Goal: Task Accomplishment & Management: Use online tool/utility

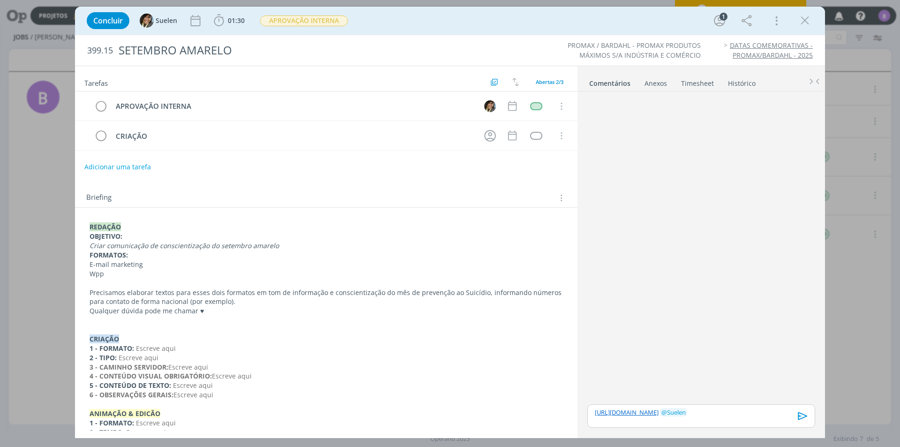
click at [805, 418] on icon "dialog" at bounding box center [803, 416] width 14 height 14
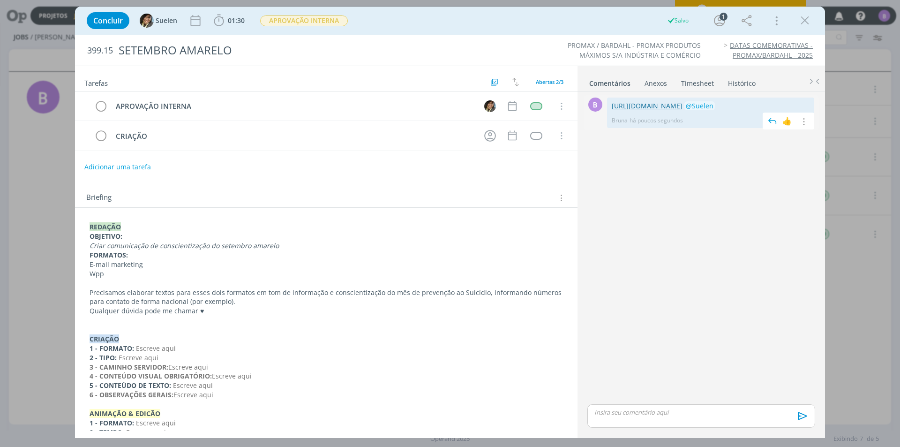
click at [683, 105] on link "https://docs.google.com/document/d/1HA1JohVhNzM_6UP04ghusTK4240NeMWJb398vsbkYA4…" at bounding box center [647, 105] width 71 height 9
click at [683, 106] on link "https://docs.google.com/document/d/1HA1JohVhNzM_6UP04ghusTK4240NeMWJb398vsbkYA4…" at bounding box center [647, 105] width 71 height 9
click at [801, 20] on icon "dialog" at bounding box center [805, 21] width 14 height 14
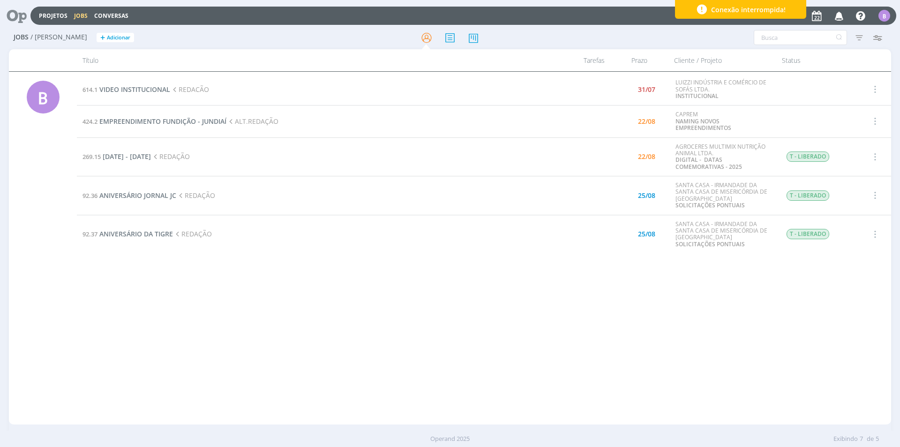
click at [739, 6] on span "Conexão interrompida!" at bounding box center [748, 10] width 75 height 10
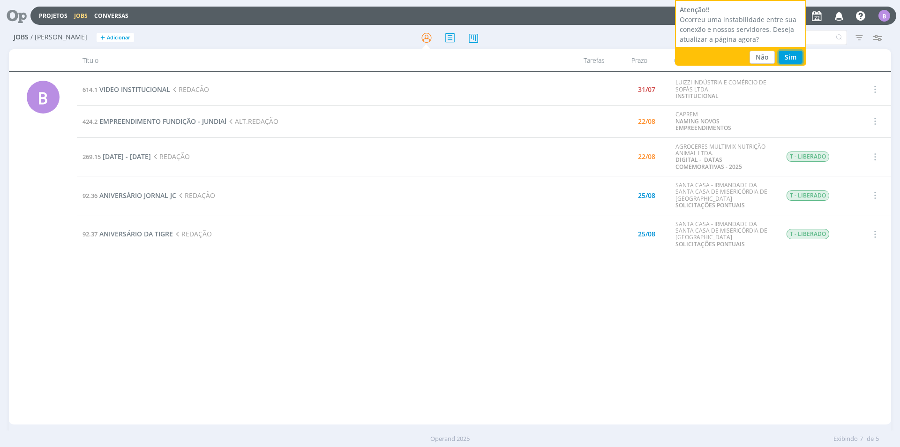
click at [789, 53] on button "Sim" at bounding box center [791, 57] width 24 height 13
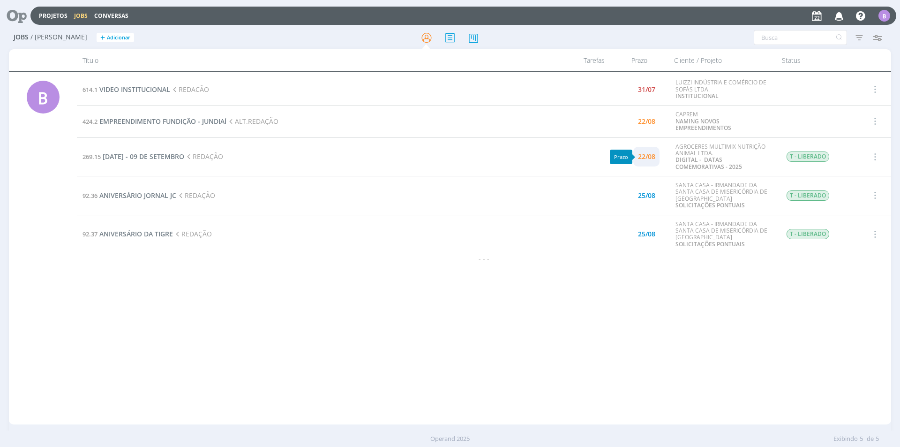
click at [641, 151] on div "22/08" at bounding box center [646, 156] width 17 height 19
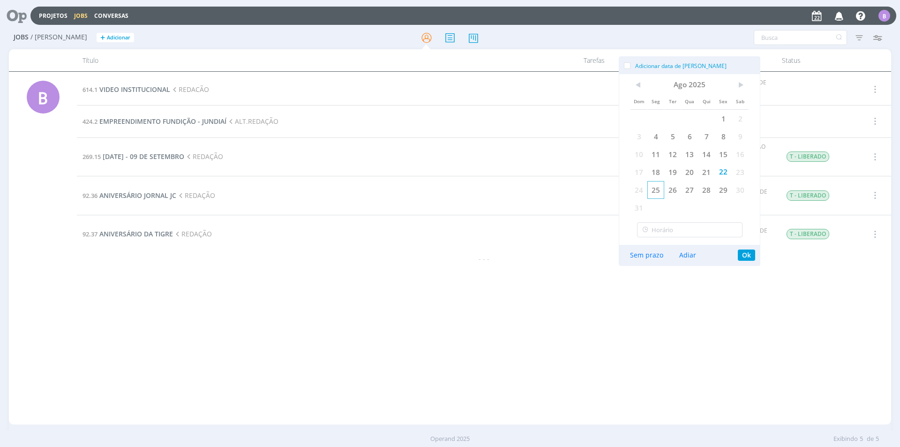
click at [658, 189] on span "25" at bounding box center [655, 190] width 17 height 18
click at [746, 255] on button "Ok" at bounding box center [746, 254] width 17 height 11
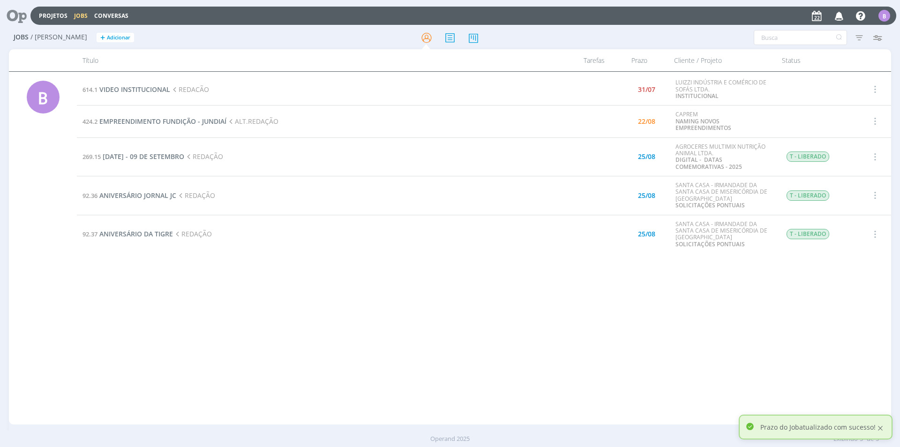
click at [881, 428] on div at bounding box center [880, 428] width 8 height 8
click at [168, 123] on span "EMPREENDIMENTO FUNDIÇÃO - JUNDIAÍ" at bounding box center [162, 121] width 127 height 9
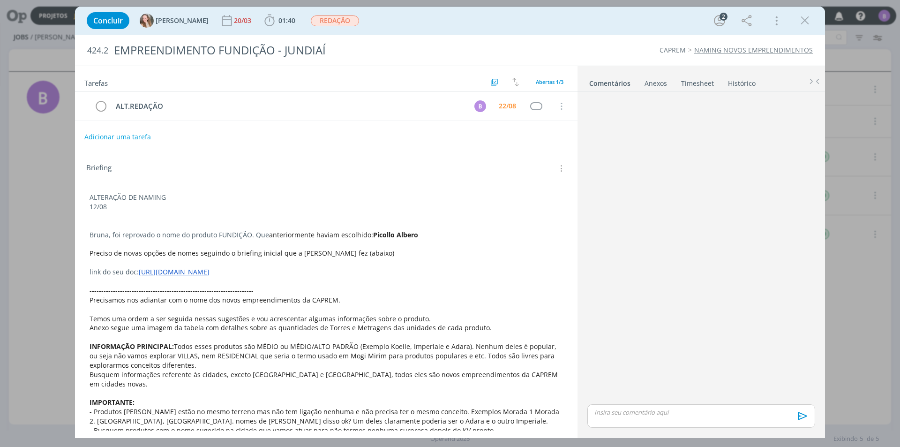
click at [696, 81] on link "Timesheet" at bounding box center [698, 82] width 34 height 14
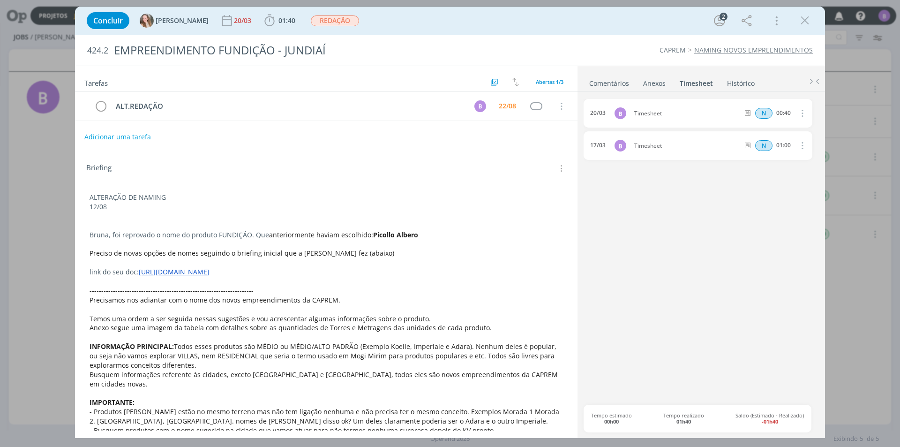
click at [601, 82] on link "Comentários" at bounding box center [609, 82] width 41 height 14
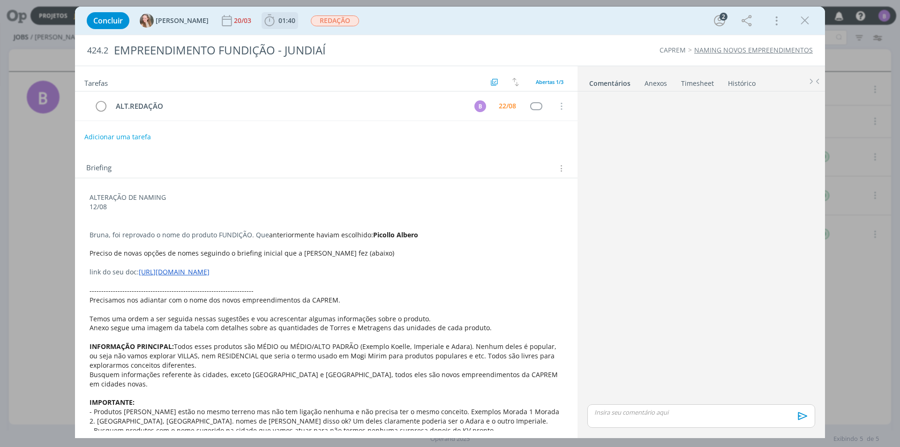
drag, startPoint x: 255, startPoint y: 20, endPoint x: 271, endPoint y: 23, distance: 16.2
click at [278, 20] on span "01:40" at bounding box center [286, 20] width 17 height 9
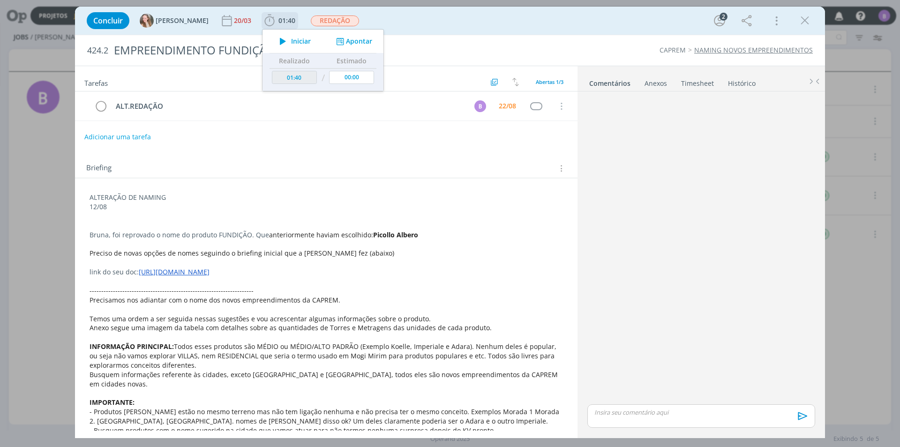
click at [344, 41] on button "Apontar" at bounding box center [353, 42] width 39 height 10
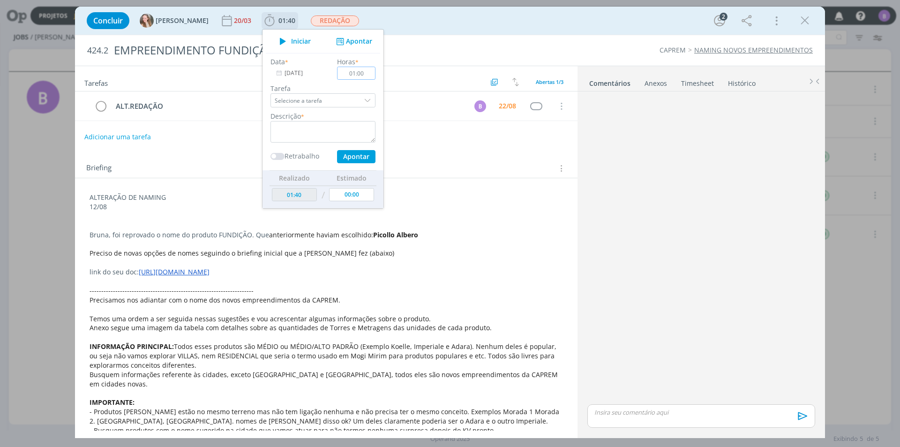
type input "01:00"
click at [318, 138] on textarea "dialog" at bounding box center [323, 132] width 105 height 22
type textarea "Timesheet"
click at [337, 157] on button "Apontar" at bounding box center [356, 156] width 38 height 13
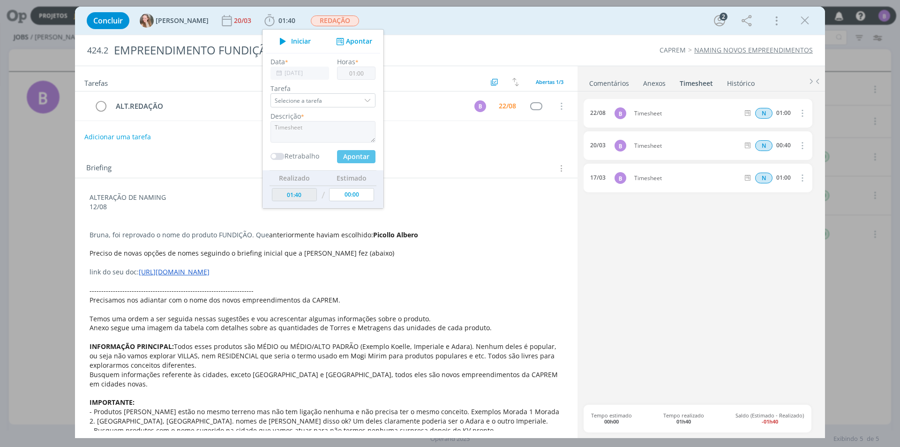
type input "02:40"
type input "00:00"
click at [598, 89] on ul "Comentários Anexos 0 Timesheet Histórico" at bounding box center [702, 78] width 248 height 25
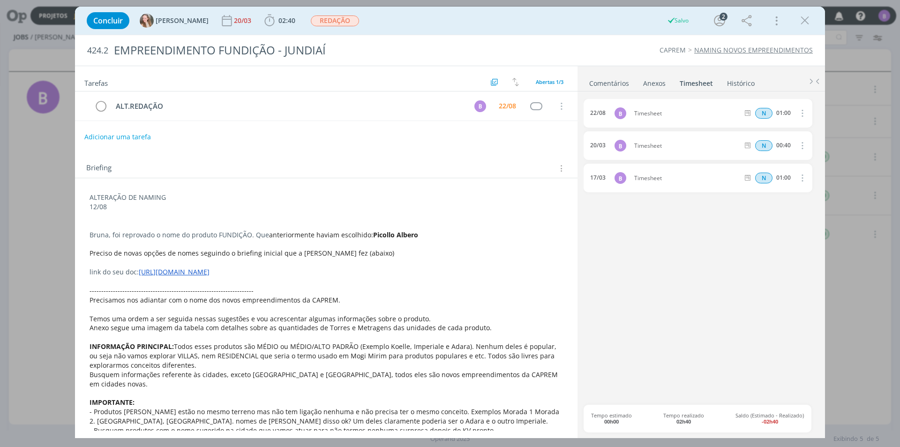
click at [600, 85] on link "Comentários" at bounding box center [609, 82] width 41 height 14
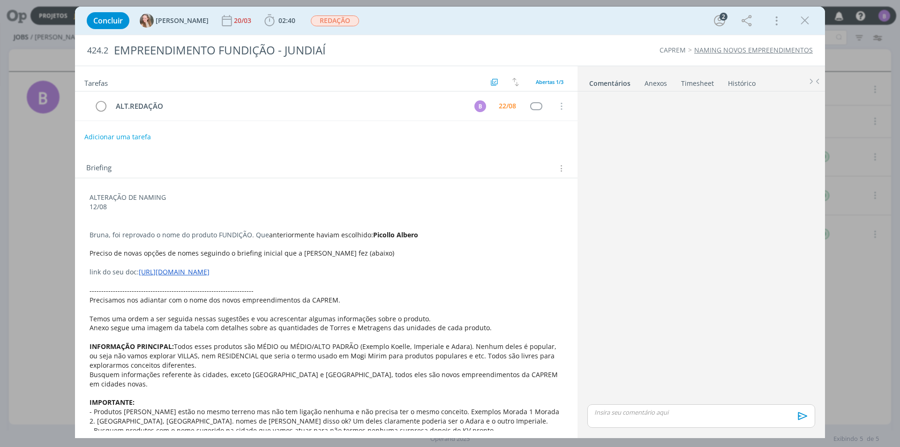
click at [210, 275] on link "[URL][DOMAIN_NAME]" at bounding box center [174, 271] width 71 height 9
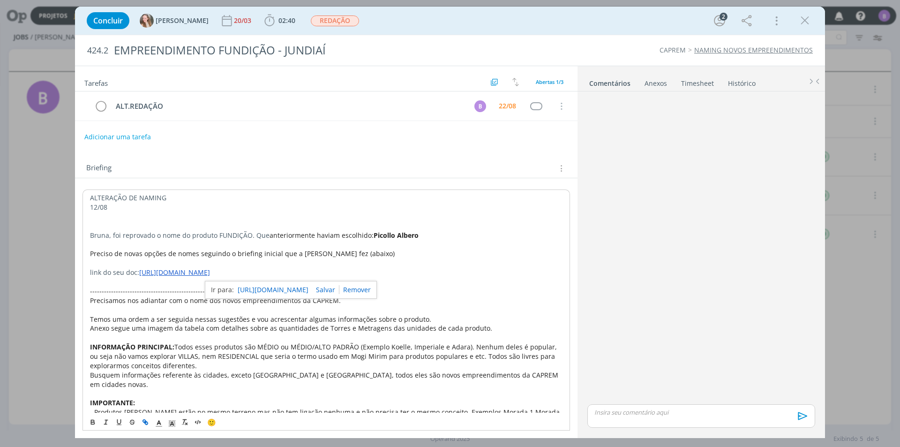
click at [284, 286] on link "[URL][DOMAIN_NAME]" at bounding box center [273, 290] width 71 height 12
click at [668, 417] on div "dialog" at bounding box center [701, 415] width 228 height 23
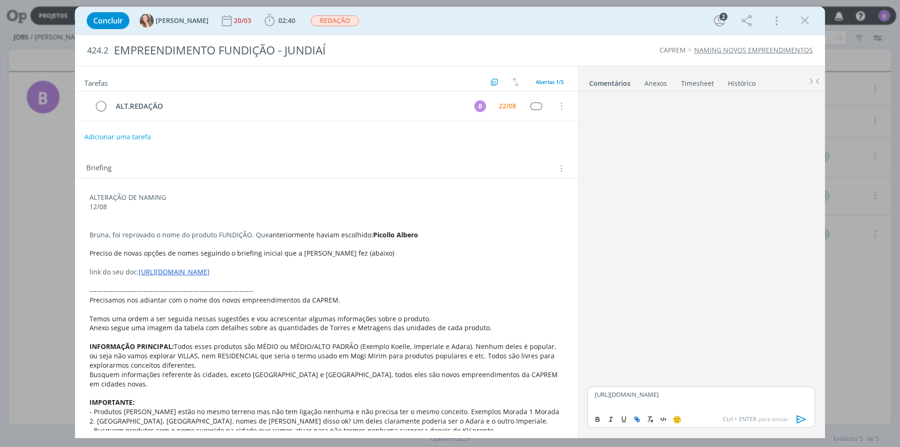
click at [634, 420] on icon "dialog" at bounding box center [637, 419] width 8 height 8
type input "[URL][DOMAIN_NAME]"
click at [744, 374] on div "[URL][DOMAIN_NAME]" at bounding box center [682, 377] width 133 height 18
click at [732, 378] on link "dialog" at bounding box center [731, 376] width 24 height 8
click at [791, 398] on p "[URL][DOMAIN_NAME]" at bounding box center [701, 394] width 213 height 8
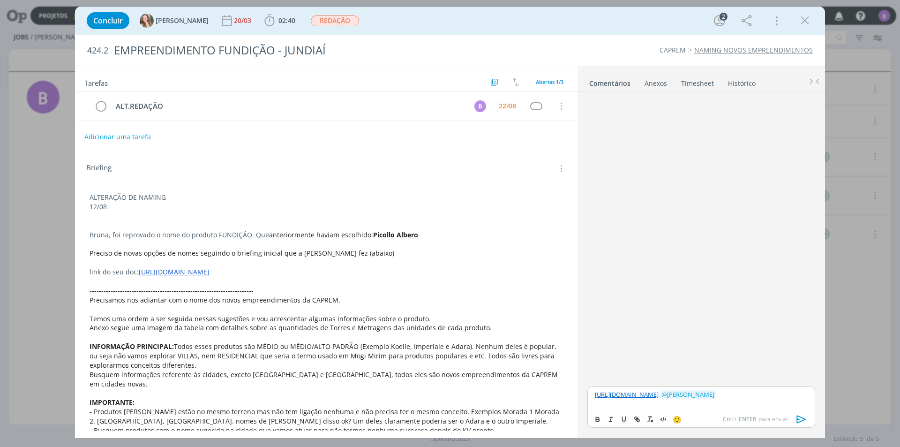
drag, startPoint x: 674, startPoint y: 81, endPoint x: 688, endPoint y: 81, distance: 14.1
click at [674, 81] on li "Anexos 0" at bounding box center [662, 82] width 37 height 14
click at [688, 81] on link "Timesheet" at bounding box center [698, 82] width 34 height 14
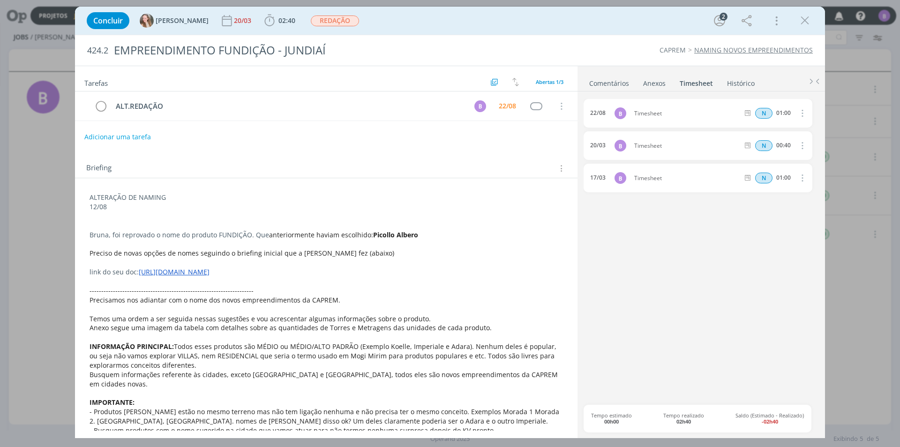
click at [601, 80] on link "Comentários" at bounding box center [609, 82] width 41 height 14
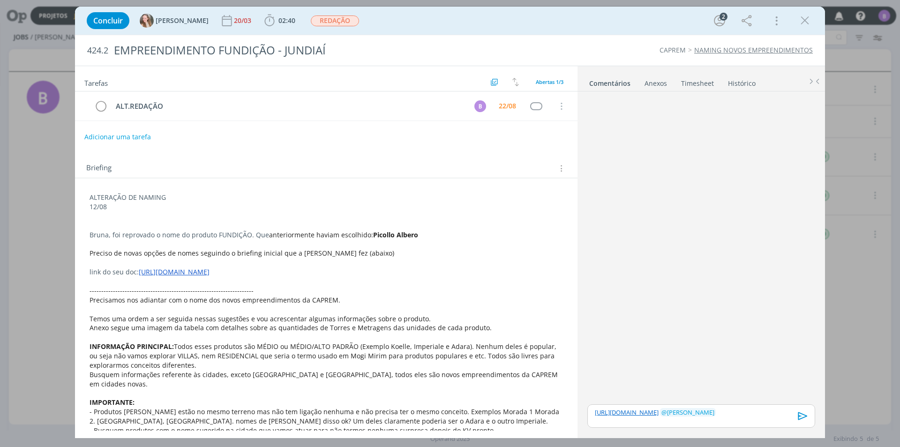
click at [693, 79] on link "Timesheet" at bounding box center [698, 82] width 34 height 14
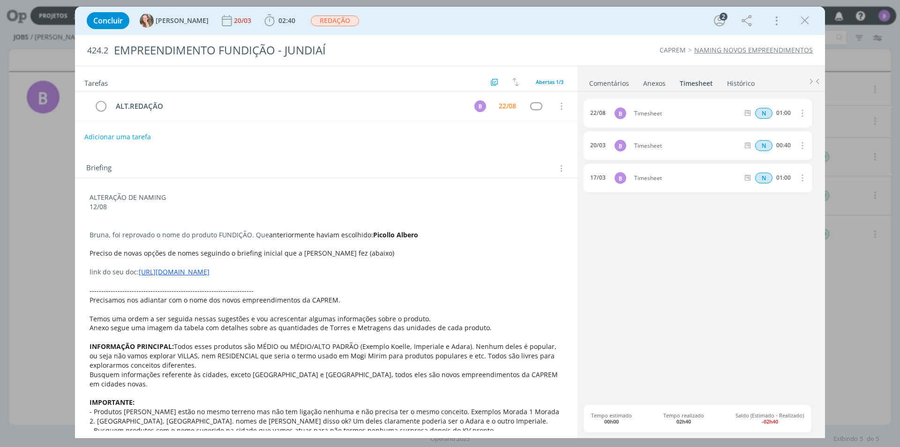
click at [614, 84] on link "Comentários" at bounding box center [609, 82] width 41 height 14
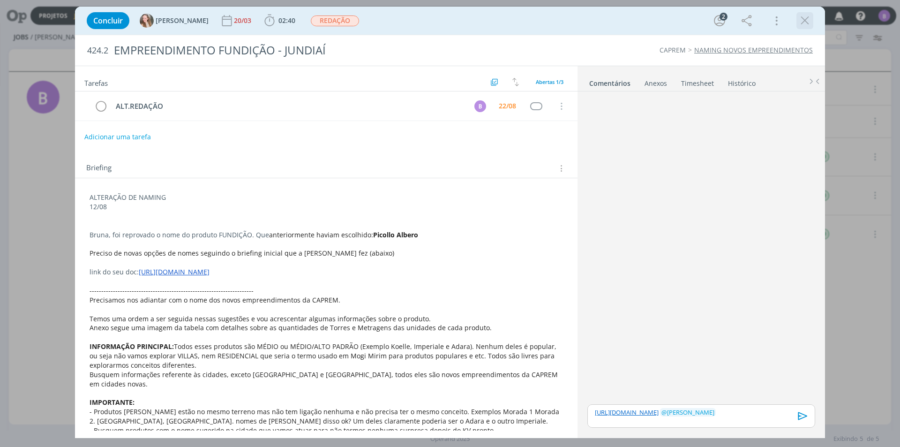
click at [807, 21] on icon "dialog" at bounding box center [805, 21] width 14 height 14
